Goal: Information Seeking & Learning: Compare options

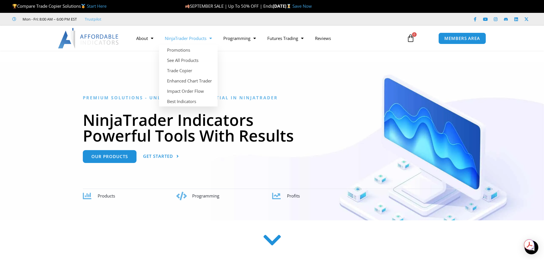
click at [208, 39] on span "Menu" at bounding box center [209, 38] width 5 height 10
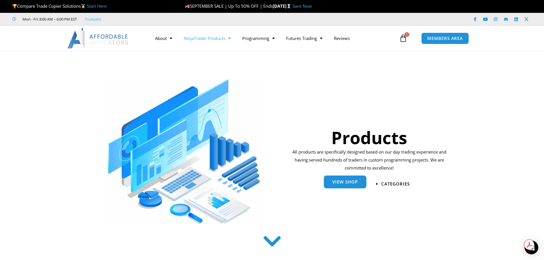
click at [355, 184] on span "View Shop" at bounding box center [345, 182] width 25 height 4
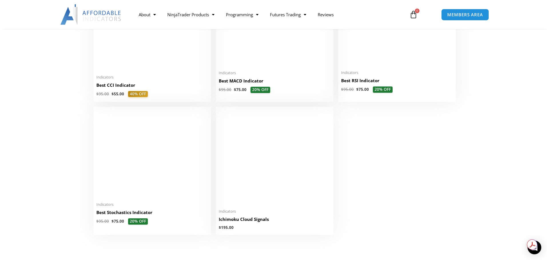
scroll to position [1286, 0]
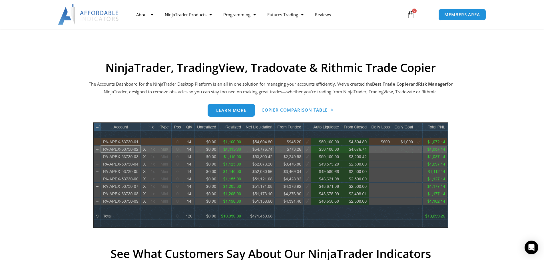
scroll to position [229, 0]
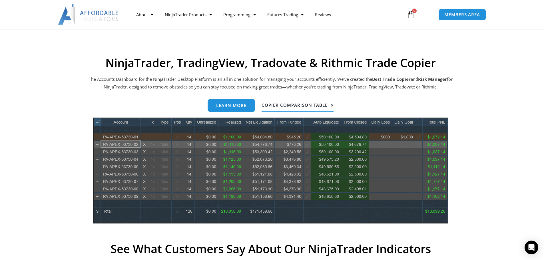
click at [318, 104] on span "Copier Comparison Table" at bounding box center [295, 105] width 66 height 4
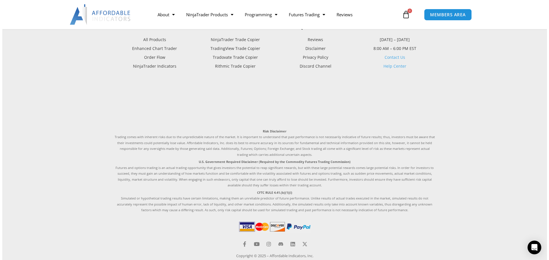
scroll to position [482, 0]
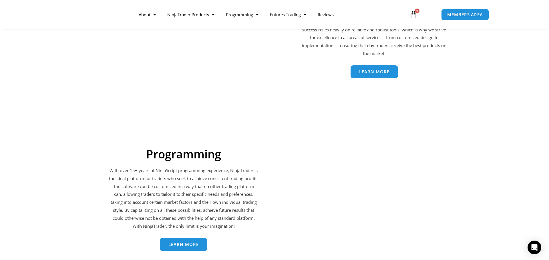
scroll to position [946, 0]
